Goal: Task Accomplishment & Management: Use online tool/utility

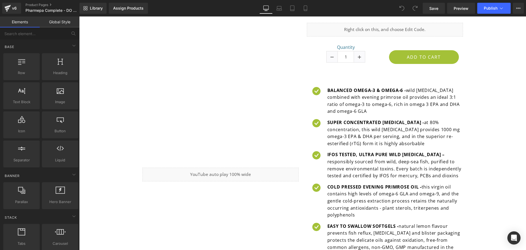
scroll to position [274, 0]
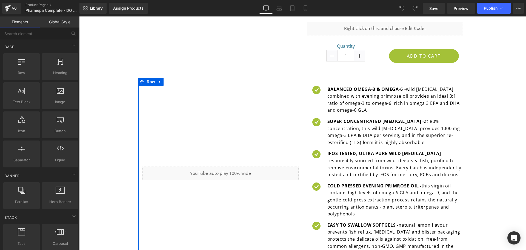
click at [266, 86] on div "Liquid" at bounding box center [220, 173] width 164 height 175
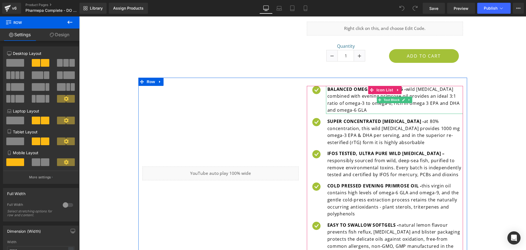
click at [340, 92] on p "BALANCED OMEGA-3 & OMEGA-6 - wild fish oil combined with evening primrose oil p…" at bounding box center [395, 100] width 136 height 28
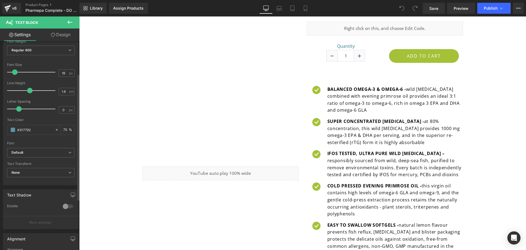
scroll to position [55, 0]
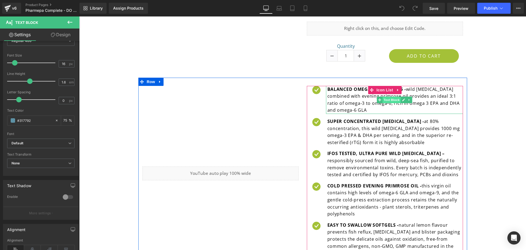
click at [391, 96] on span "Text Block" at bounding box center [391, 99] width 18 height 7
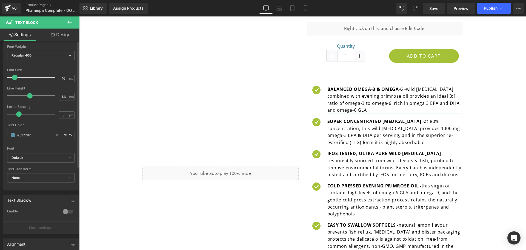
scroll to position [0, 0]
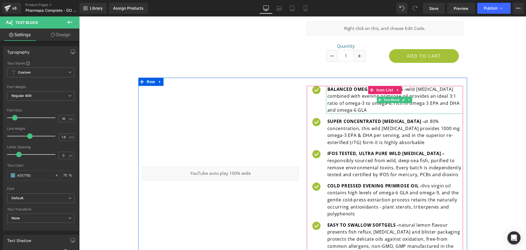
click at [408, 99] on icon at bounding box center [408, 100] width 1 height 2
click at [394, 98] on icon at bounding box center [395, 99] width 3 height 3
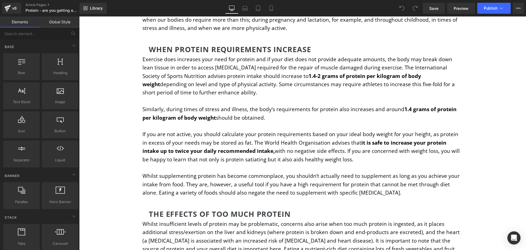
scroll to position [702, 0]
